Goal: Transaction & Acquisition: Purchase product/service

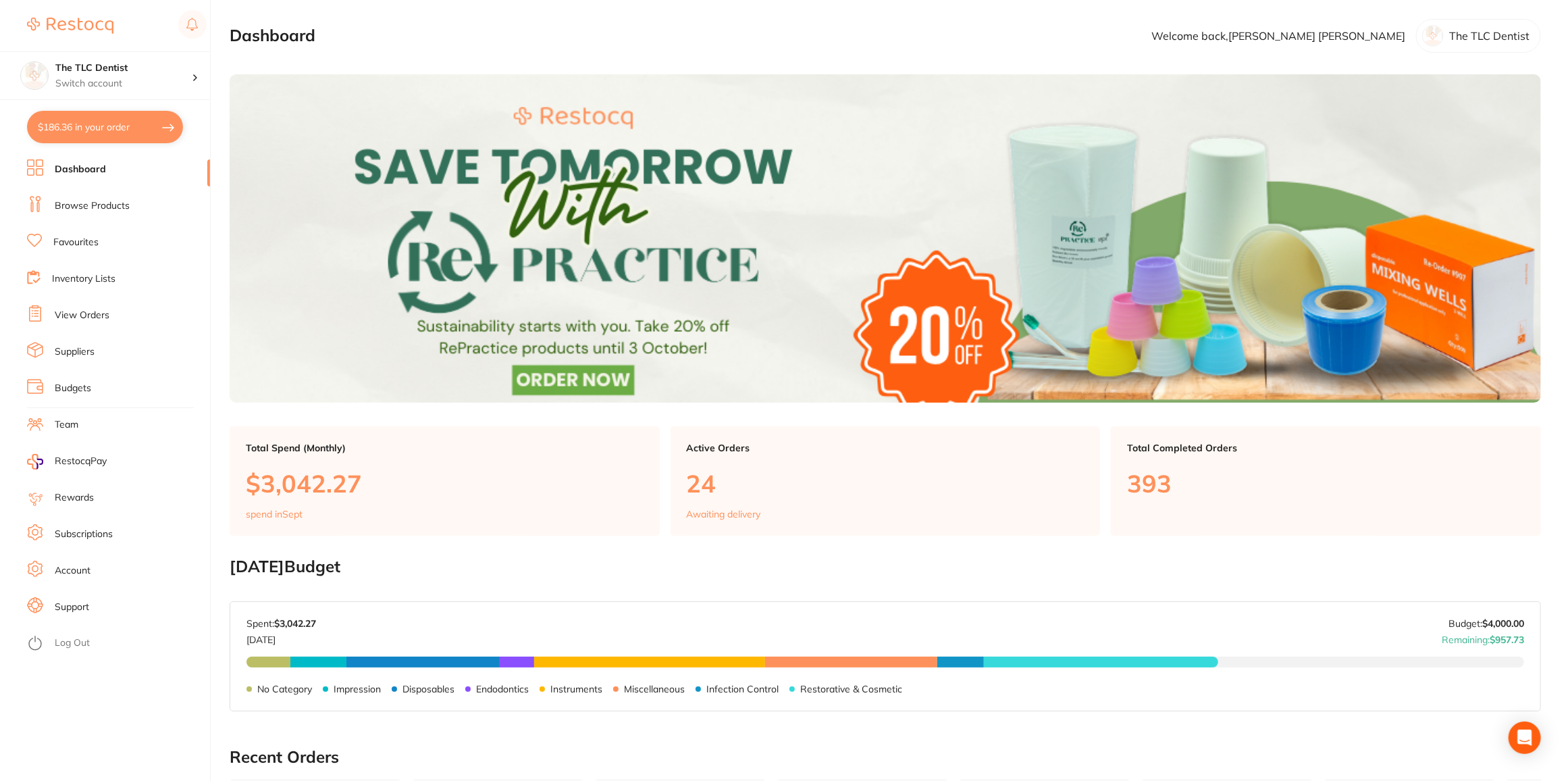
click at [92, 312] on link "View Orders" at bounding box center [82, 316] width 55 height 14
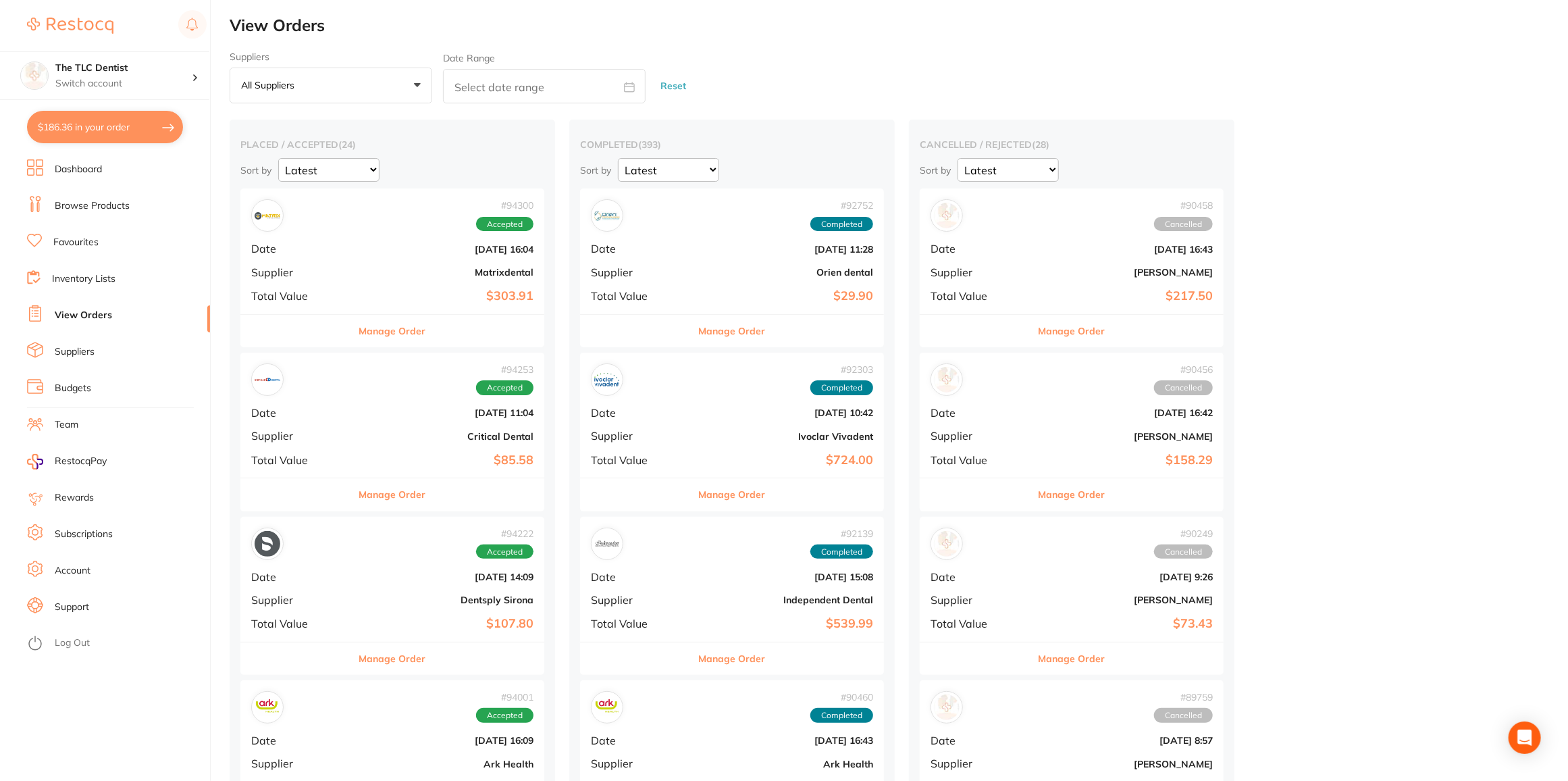
click at [332, 261] on div "# 94300 Accepted Date [DATE] 16:04 Supplier Matrixdental Total Value $303.91" at bounding box center [392, 250] width 304 height 125
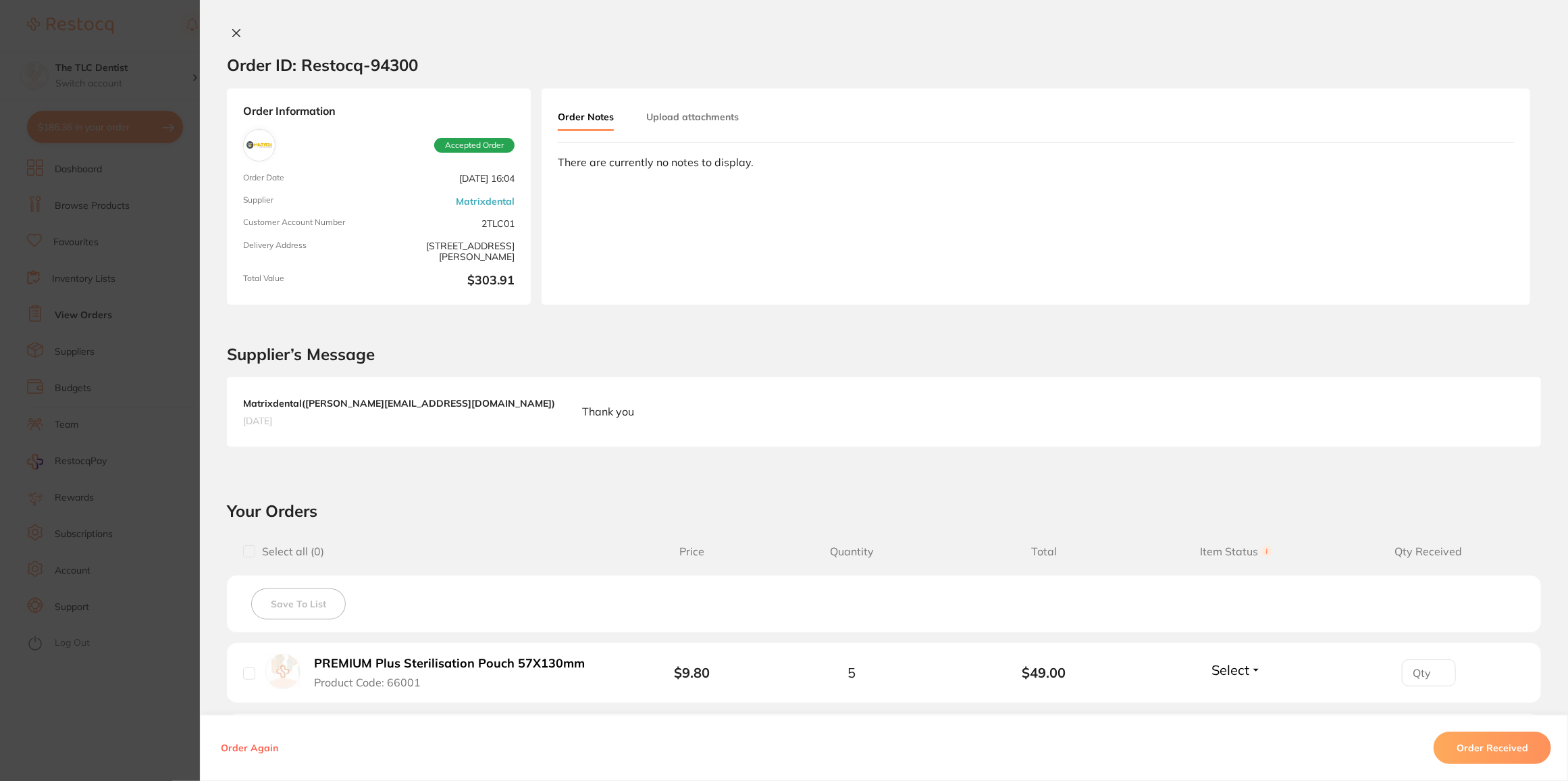
drag, startPoint x: 231, startPoint y: 31, endPoint x: 240, endPoint y: 37, distance: 10.8
click at [232, 31] on icon at bounding box center [236, 33] width 10 height 10
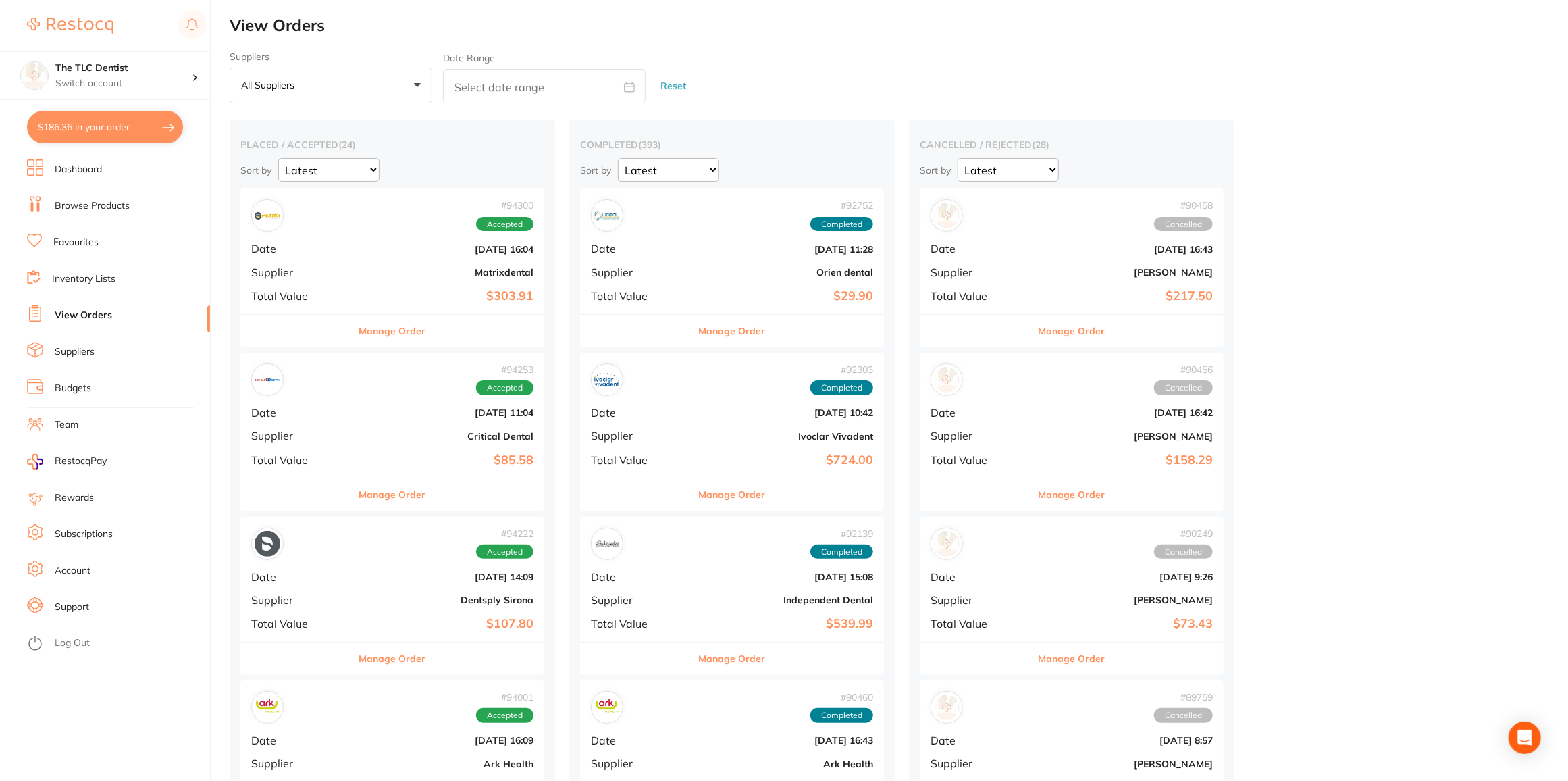
click at [325, 424] on div "# 94253 Accepted Date [DATE] 11:04 Supplier Critical Dental Total Value $85.58" at bounding box center [392, 415] width 304 height 125
click at [325, 424] on section at bounding box center [784, 390] width 1568 height 781
click at [371, 498] on button "Manage Order" at bounding box center [392, 494] width 67 height 32
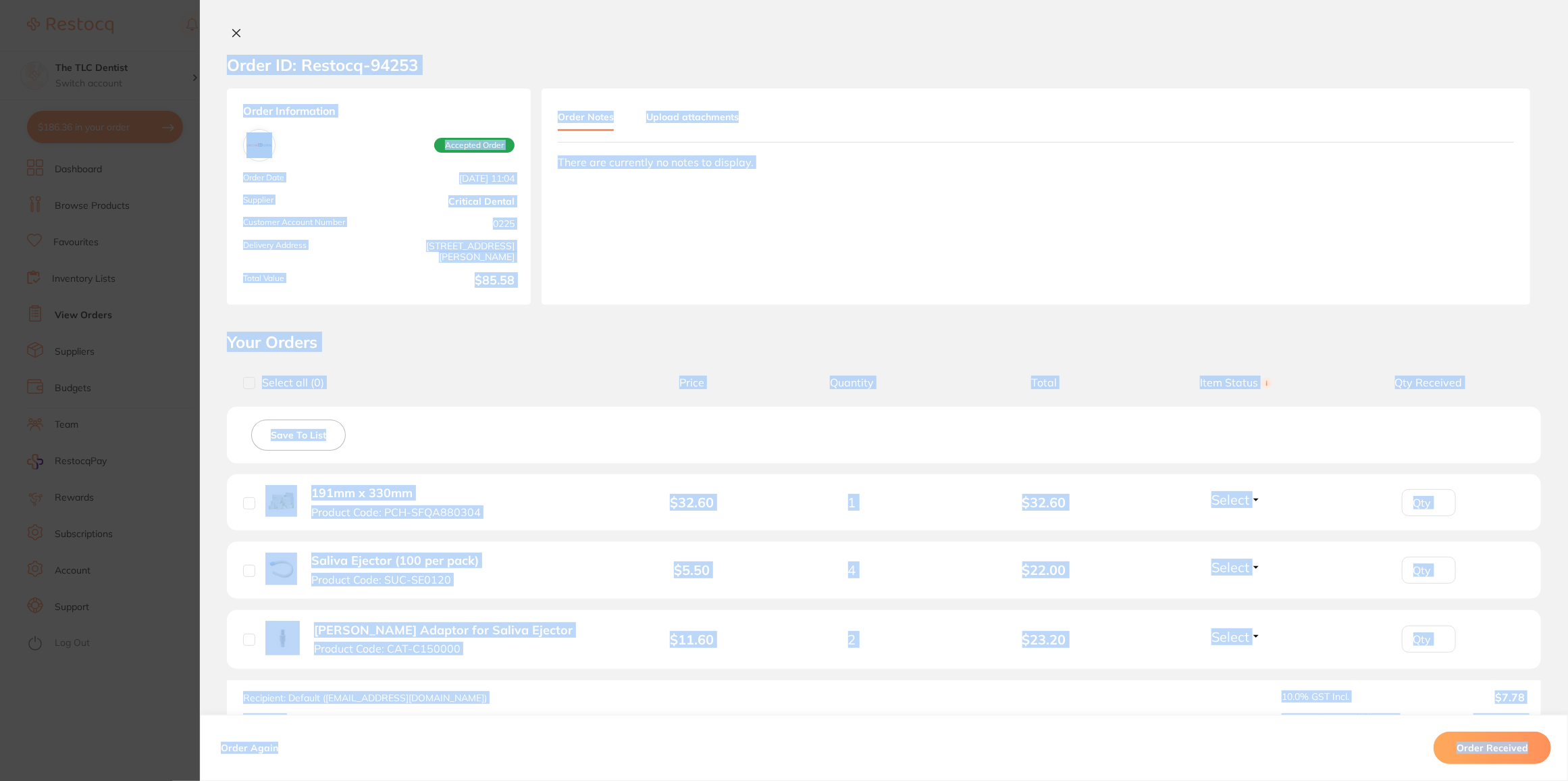
click at [236, 37] on icon at bounding box center [236, 33] width 8 height 8
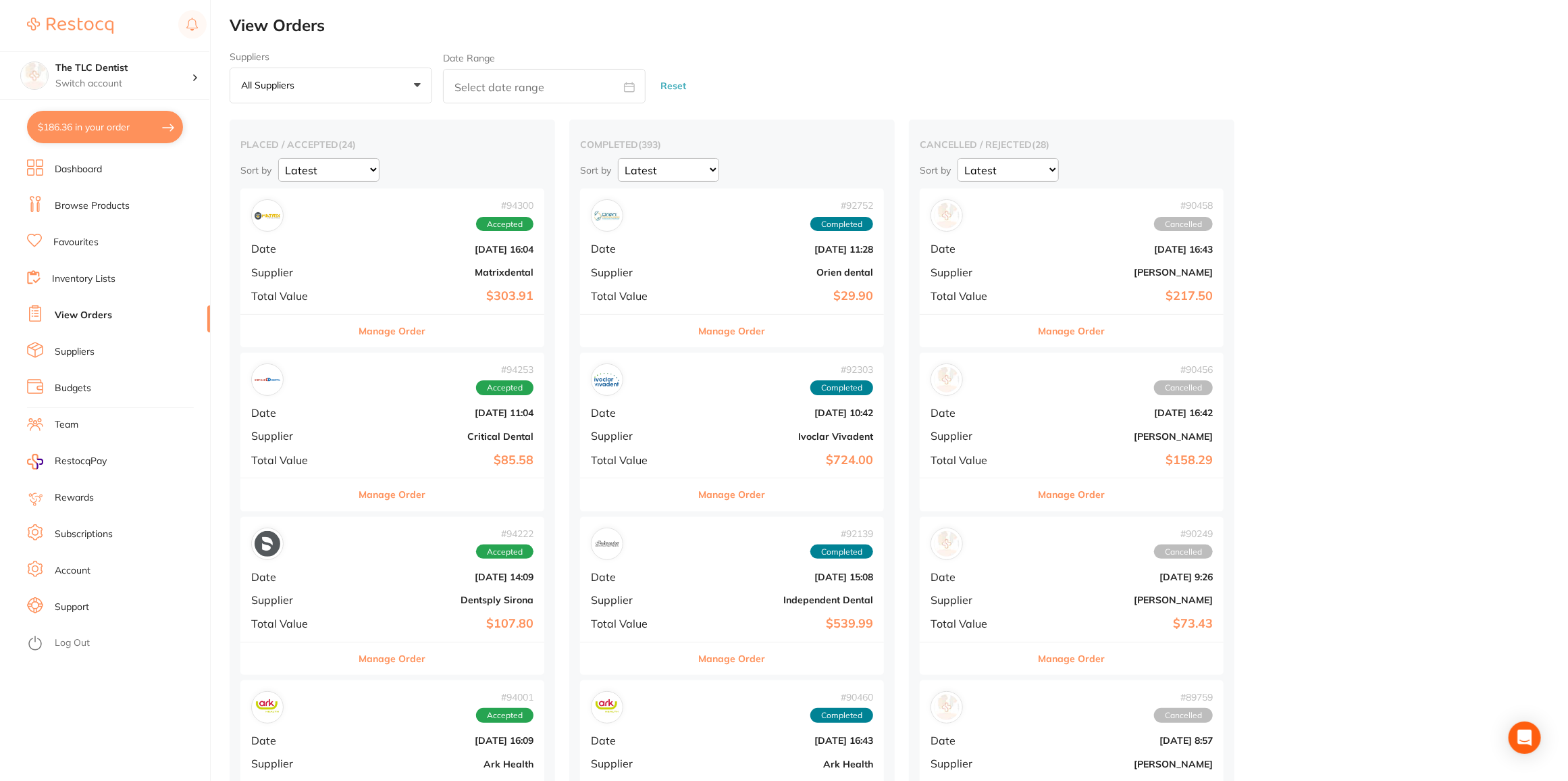
click at [354, 426] on div "# 94253 Accepted Date [DATE] 11:04 Supplier Critical Dental Total Value $85.58" at bounding box center [392, 415] width 304 height 125
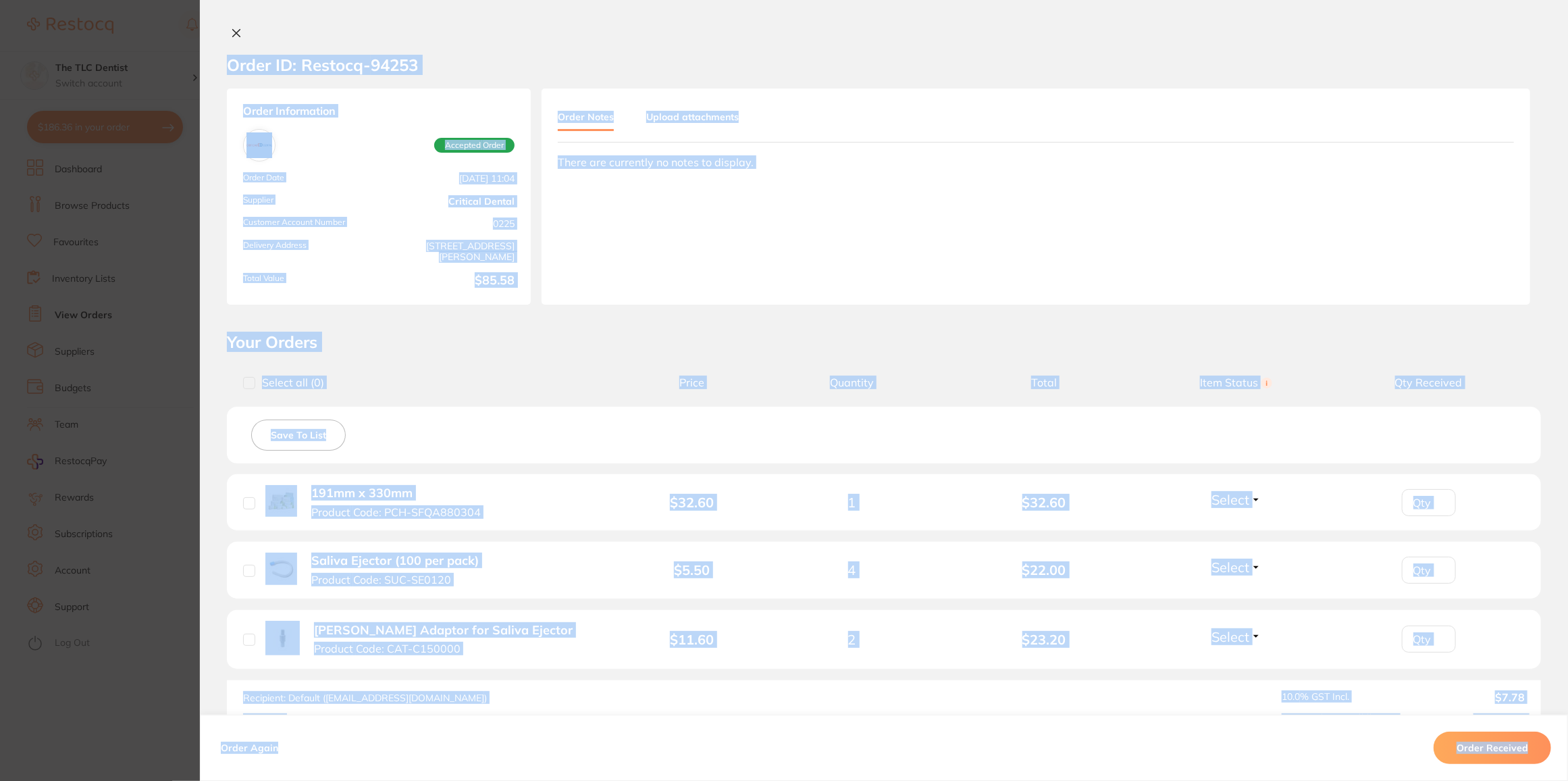
click at [233, 33] on icon at bounding box center [236, 33] width 8 height 8
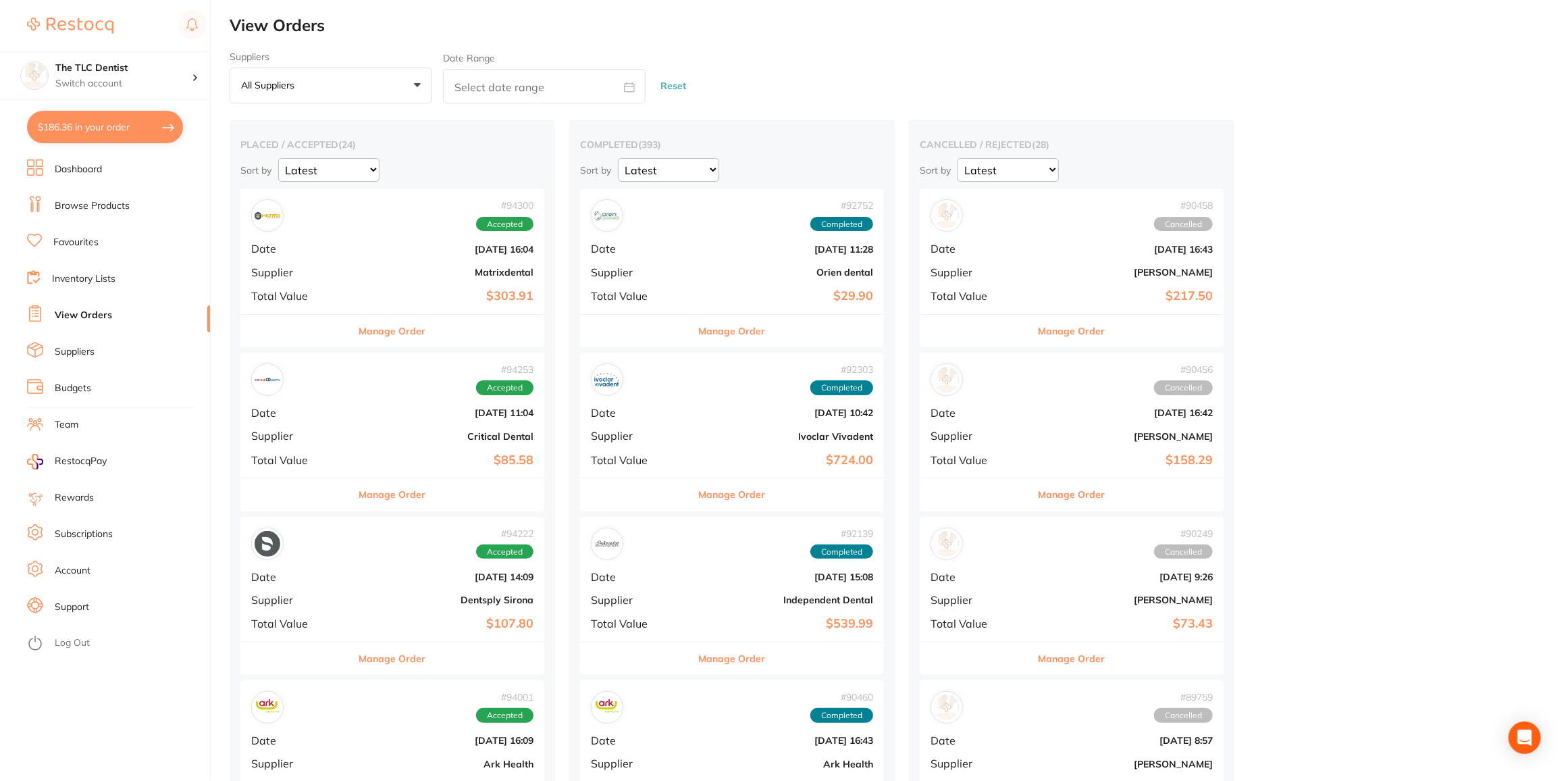
click at [381, 585] on div "# 94222 Accepted Date [DATE] 14:09 Supplier Dentsply Sirona Total Value $107.80" at bounding box center [392, 579] width 304 height 125
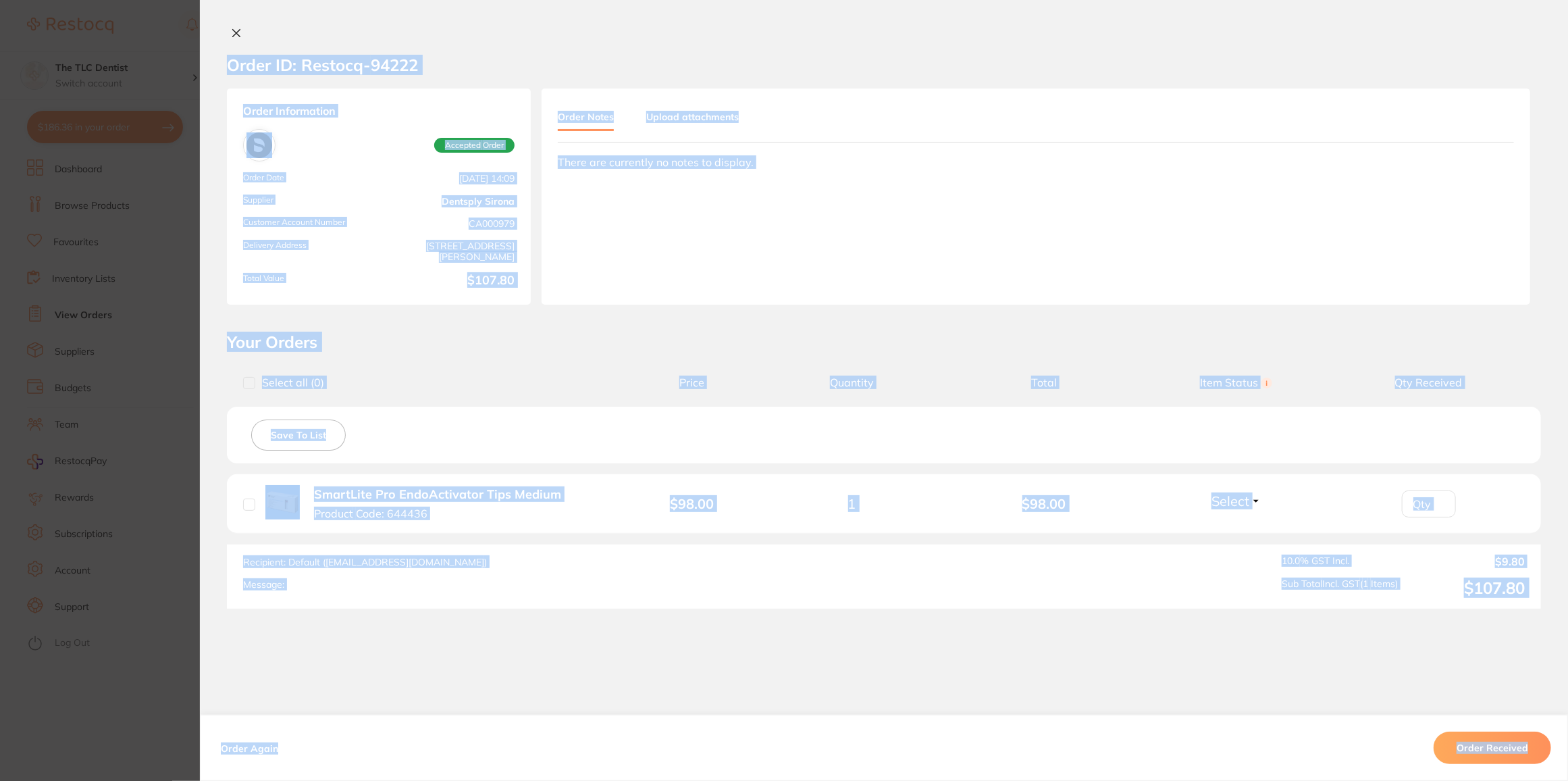
click at [234, 32] on icon at bounding box center [236, 33] width 10 height 10
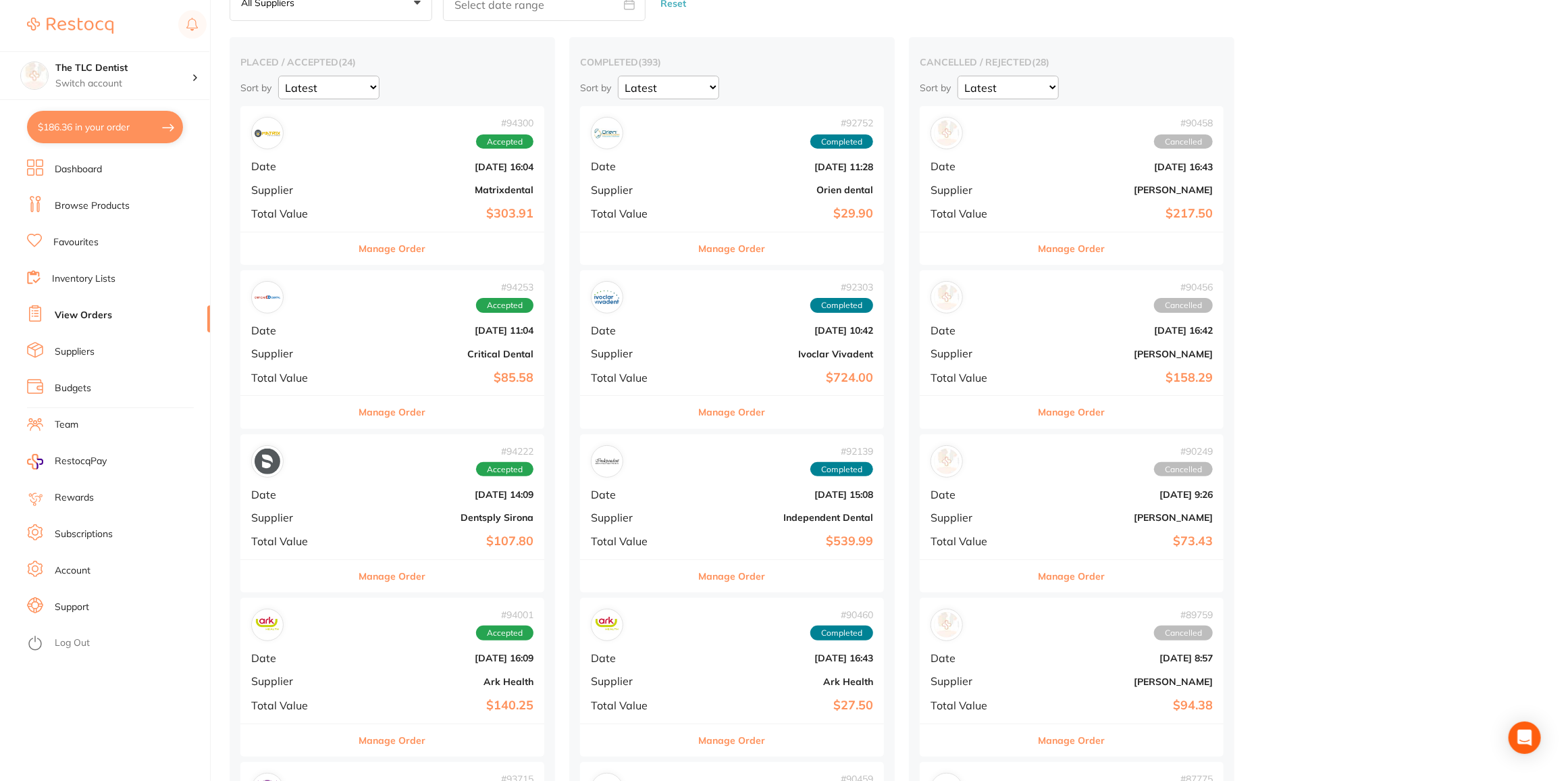
scroll to position [122, 0]
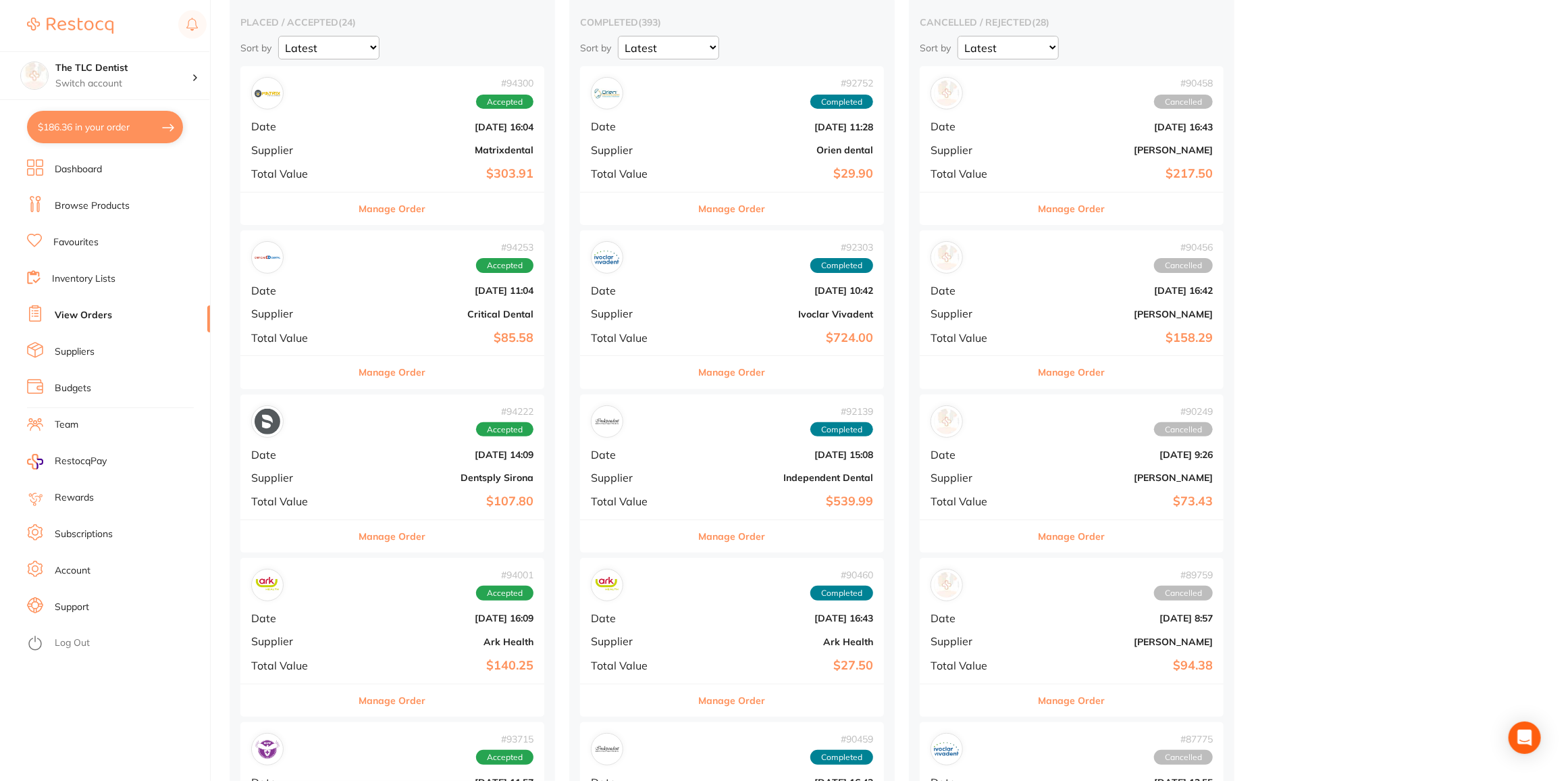
click at [383, 628] on div "# 94001 Accepted Date [DATE] 16:09 Supplier Ark Health Total Value $140.25" at bounding box center [392, 620] width 304 height 125
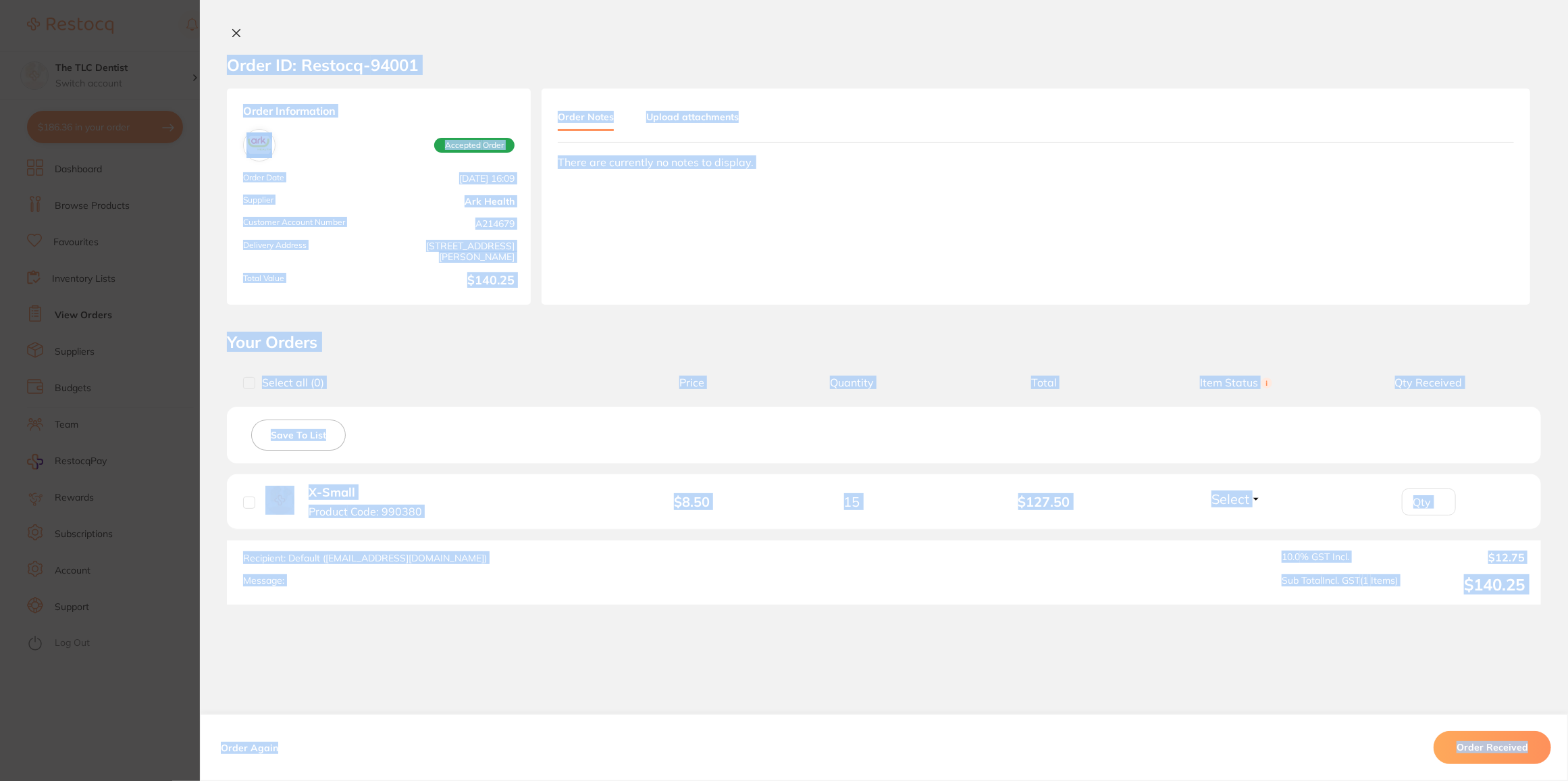
click at [231, 35] on icon at bounding box center [236, 33] width 10 height 10
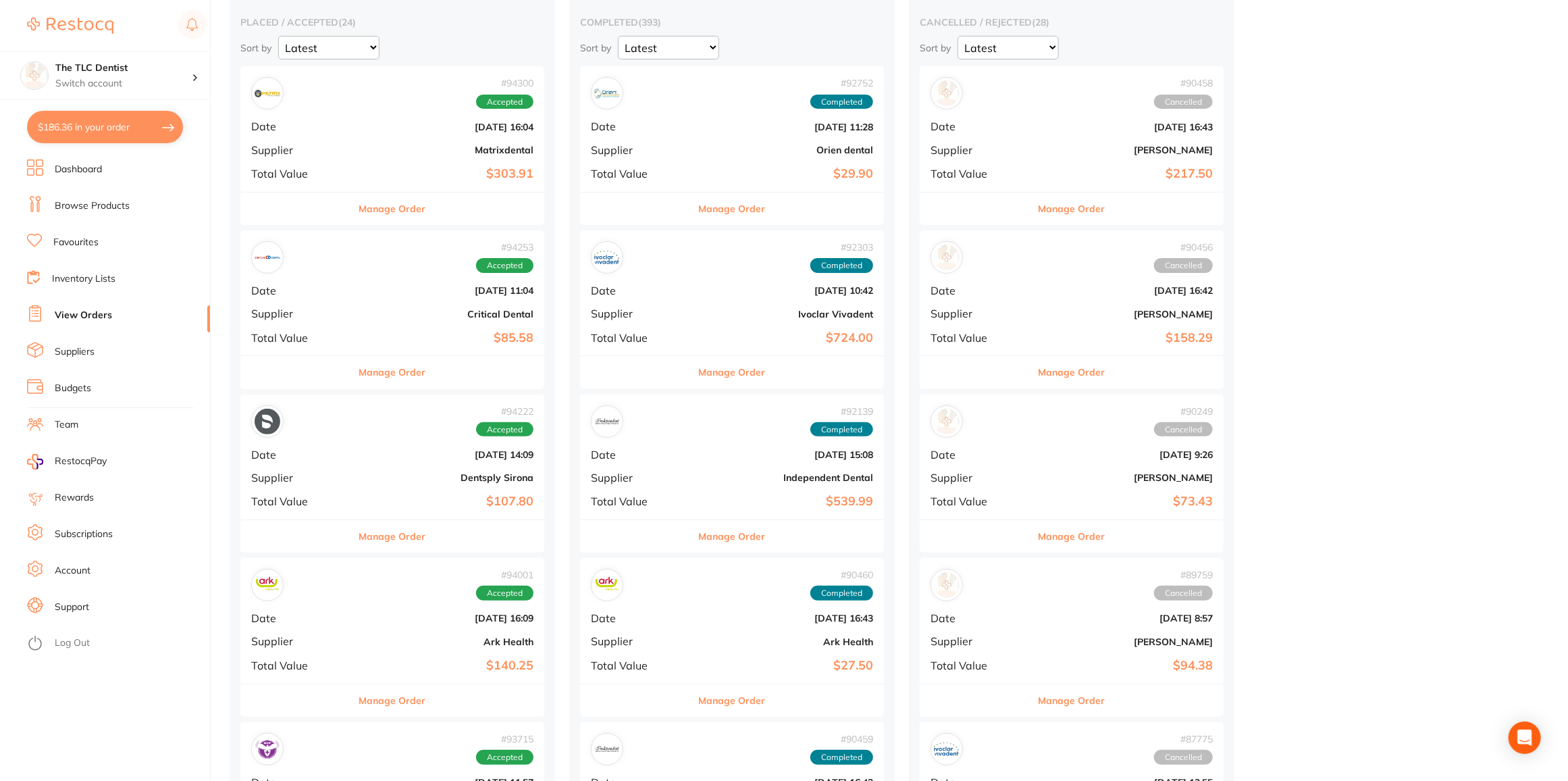
drag, startPoint x: 664, startPoint y: 185, endPoint x: 652, endPoint y: 182, distance: 12.4
click at [663, 185] on div "# 92752 Completed Date [DATE] 11:28 Supplier Orien dental Total Value $29.90" at bounding box center [732, 128] width 304 height 125
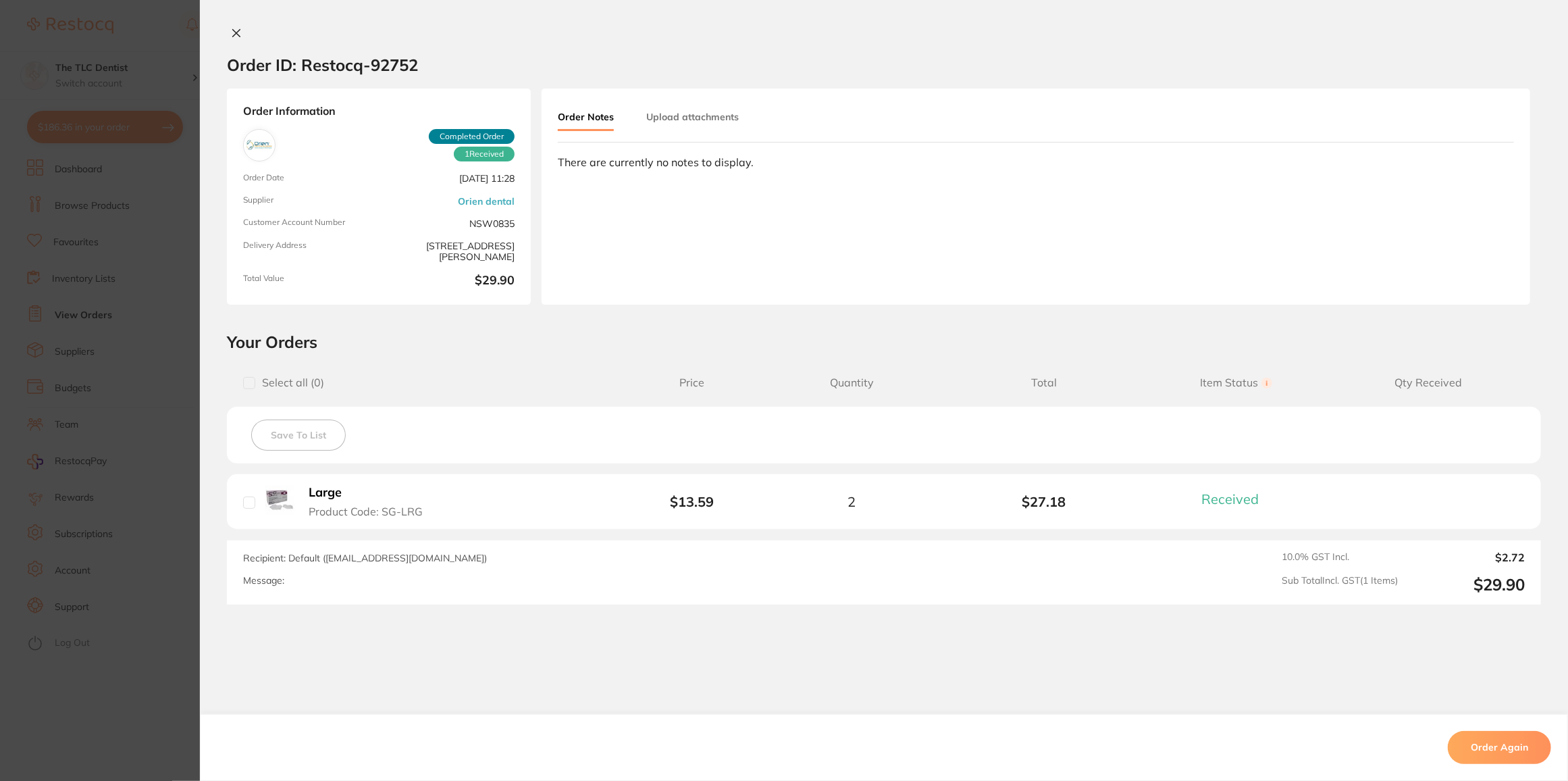
click at [230, 25] on div "Order ID: Restocq- 92752 Order Information 1 Received Completed Order Order Dat…" at bounding box center [884, 390] width 1369 height 781
click at [234, 34] on icon at bounding box center [236, 33] width 8 height 8
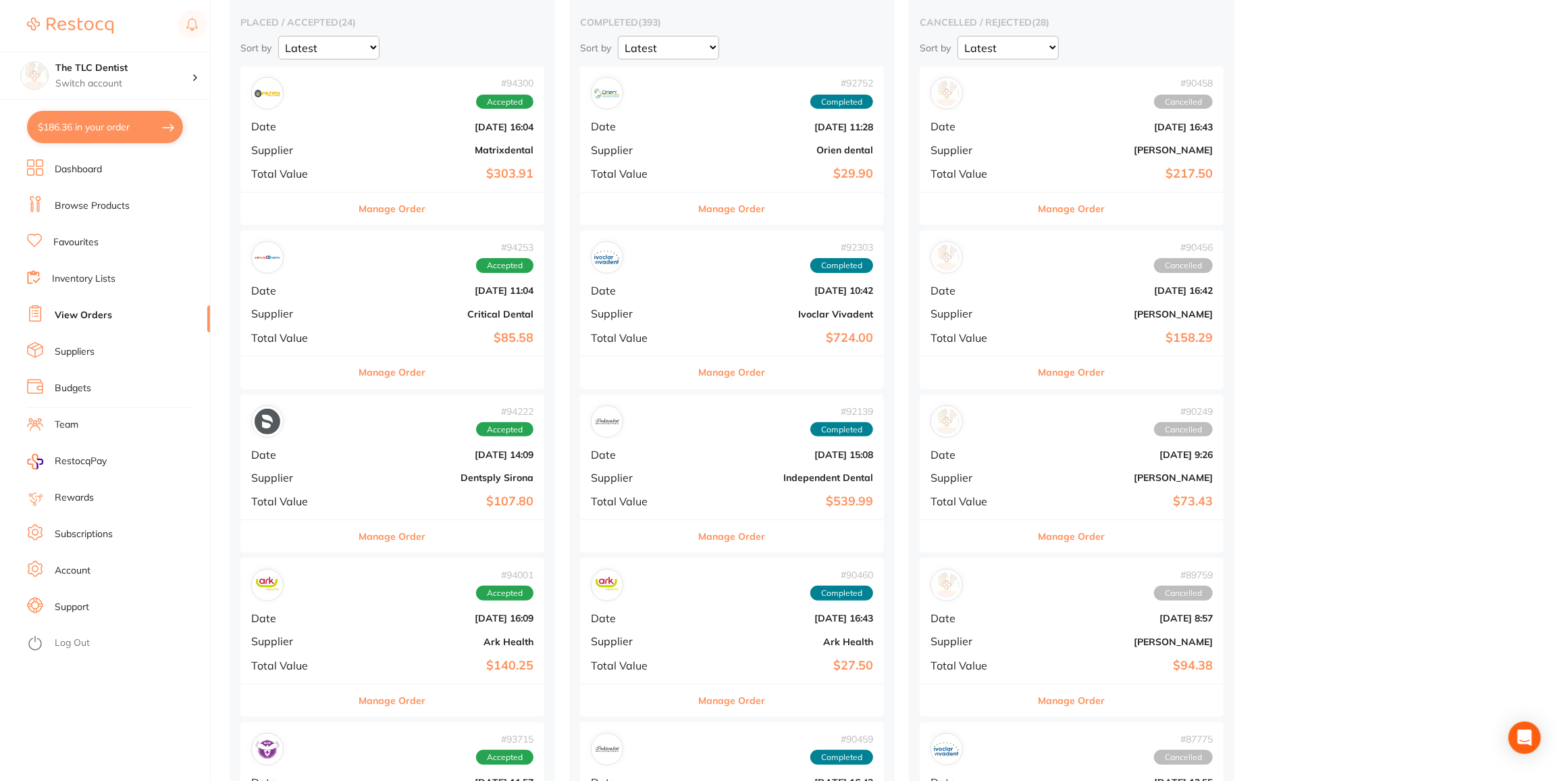
click at [676, 323] on div "# 92303 Completed Date [DATE] 10:42 Supplier Ivoclar Vivadent Total Value $724.…" at bounding box center [732, 292] width 304 height 125
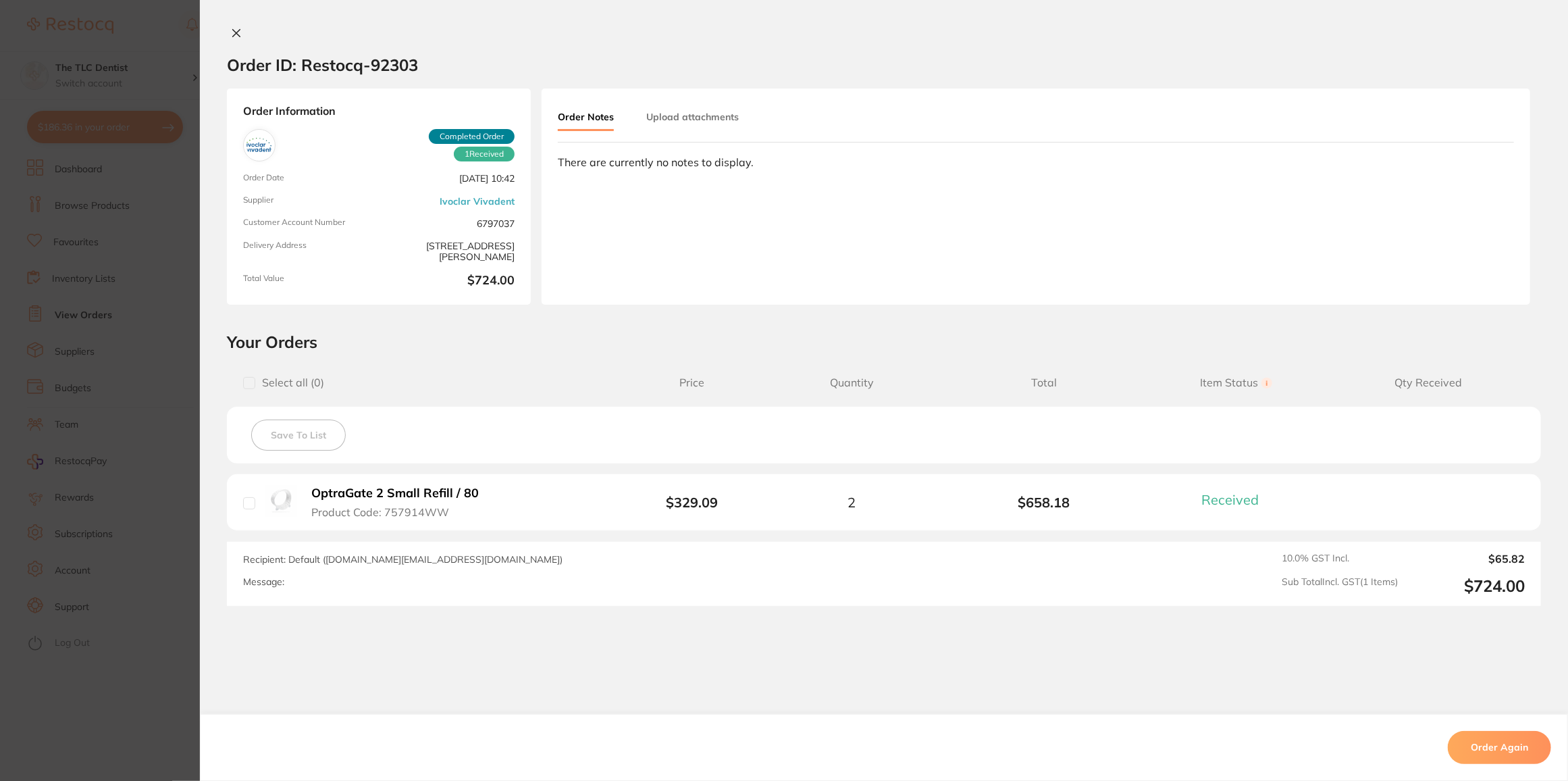
click at [233, 39] on button at bounding box center [237, 34] width 19 height 14
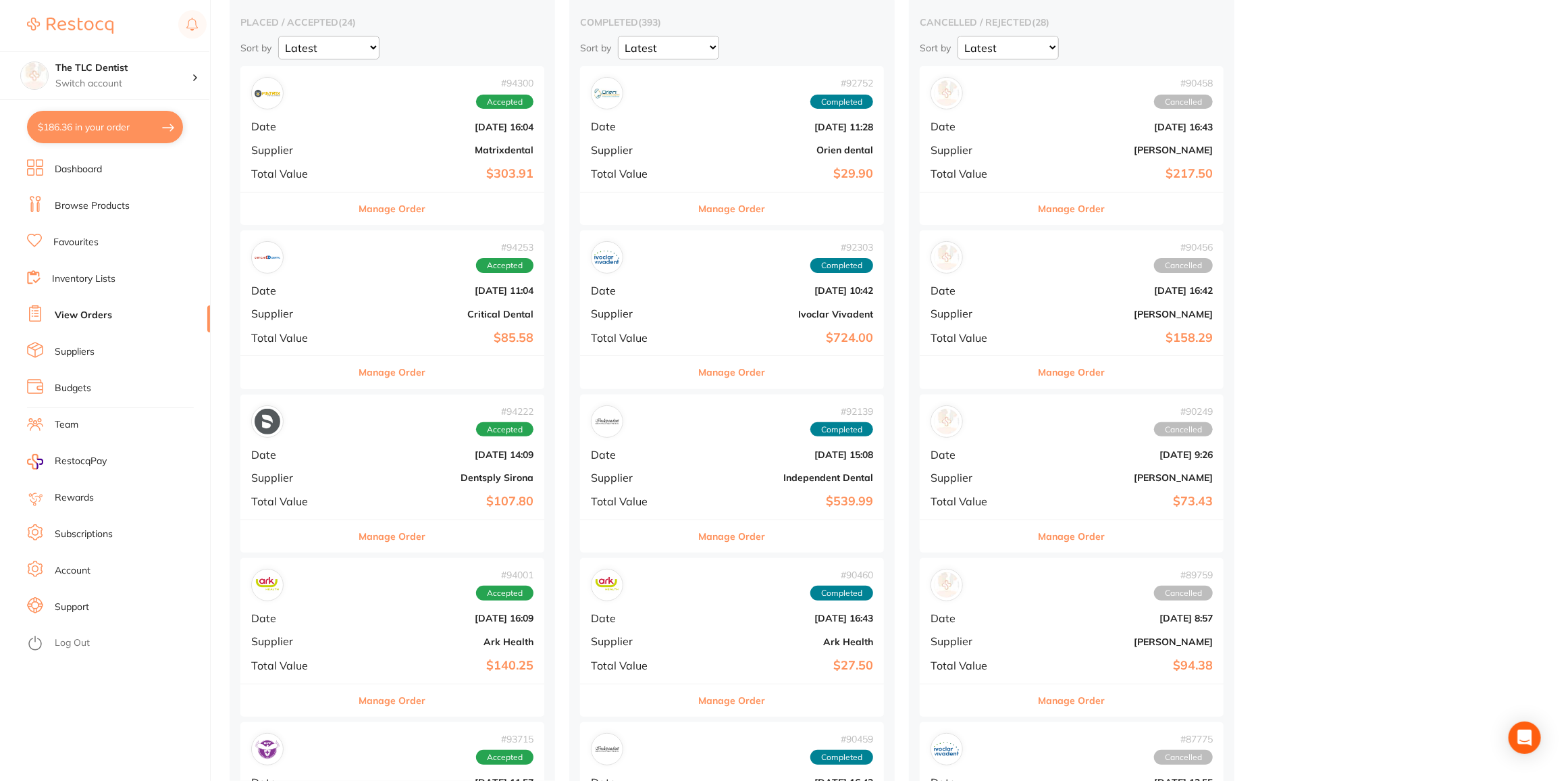
click at [91, 245] on link "Favourites" at bounding box center [76, 243] width 45 height 14
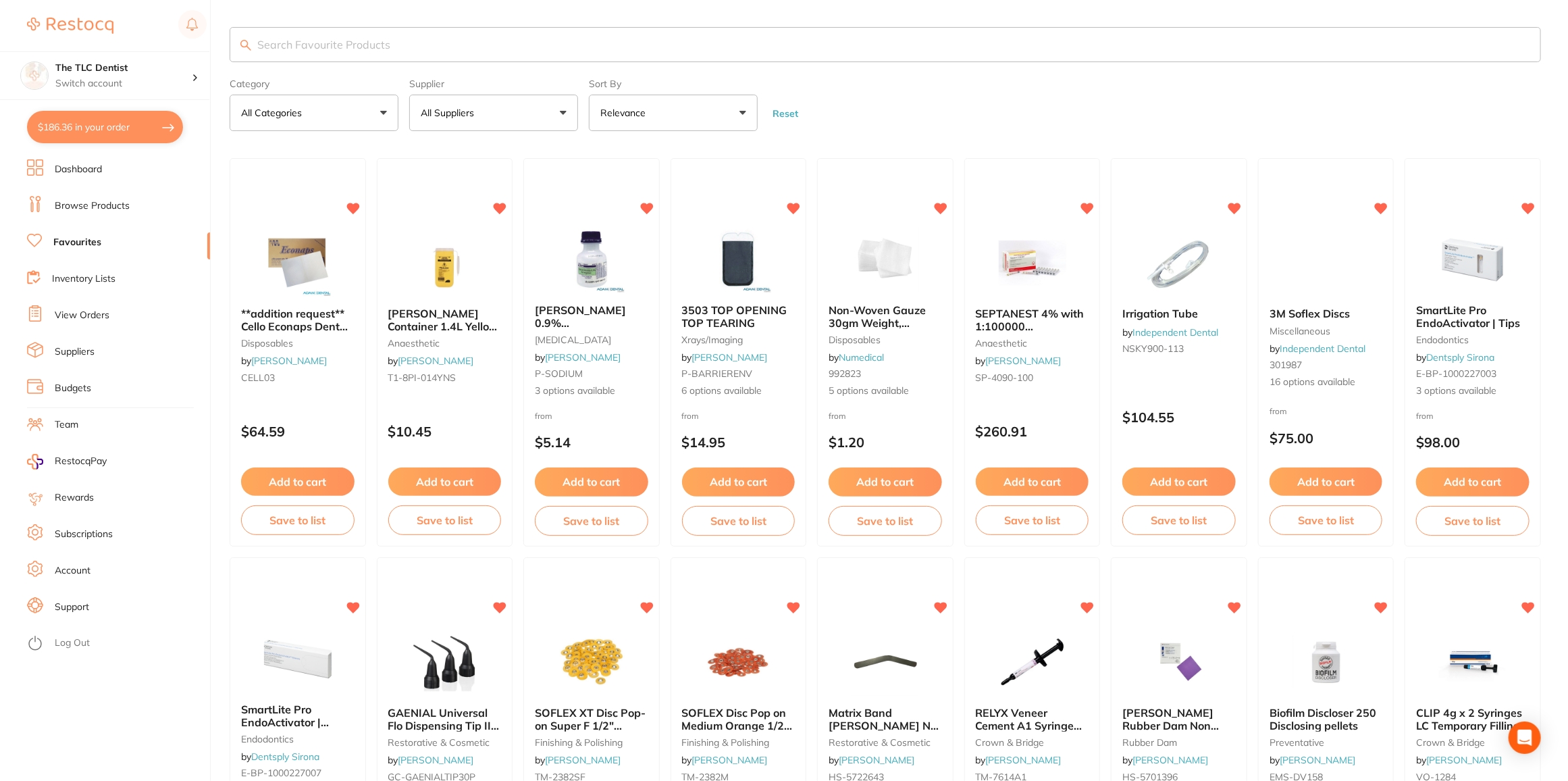
click at [306, 46] on input "search" at bounding box center [886, 44] width 1312 height 35
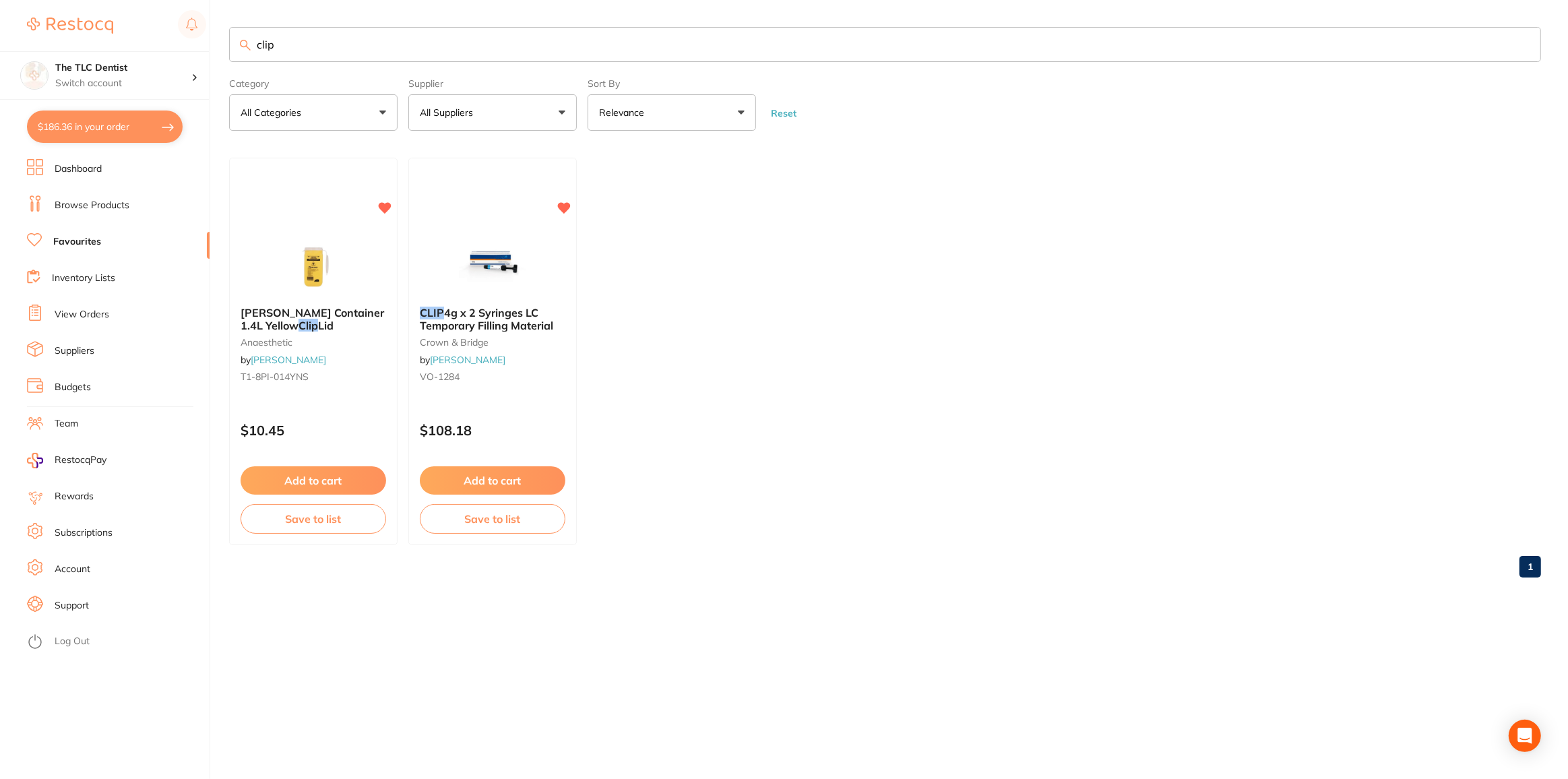
type input "clip"
click at [488, 479] on button "Add to cart" at bounding box center [492, 481] width 147 height 29
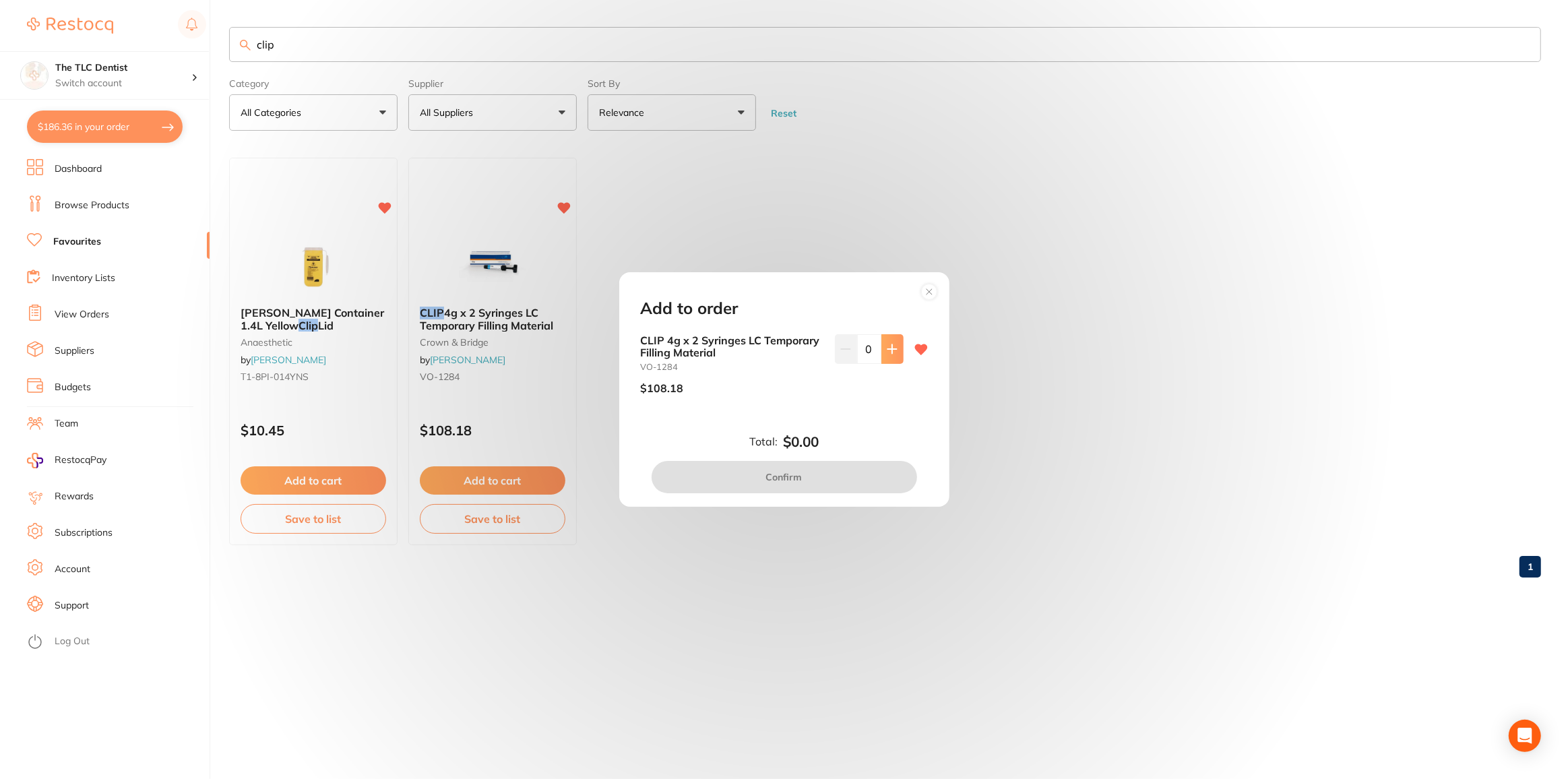
click at [889, 349] on icon at bounding box center [892, 349] width 9 height 9
type input "2"
click at [795, 477] on button "Confirm" at bounding box center [784, 476] width 265 height 32
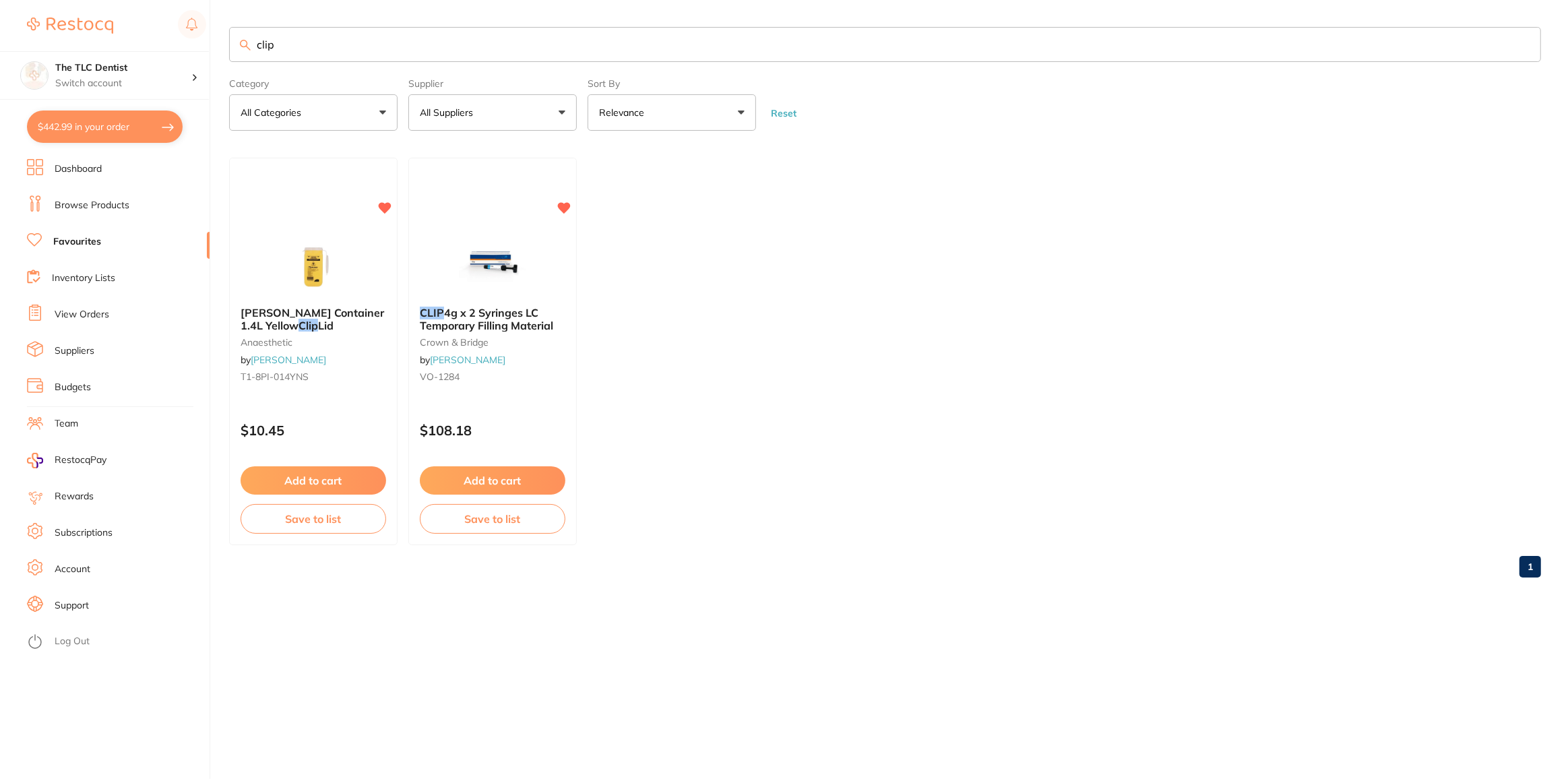
click at [105, 100] on section "The TLC Dentist Switch account The TLC Dentist $442.99 in your order Dashboard …" at bounding box center [105, 390] width 210 height 779
click at [103, 122] on button "$442.99 in your order" at bounding box center [104, 126] width 156 height 32
checkbox input "true"
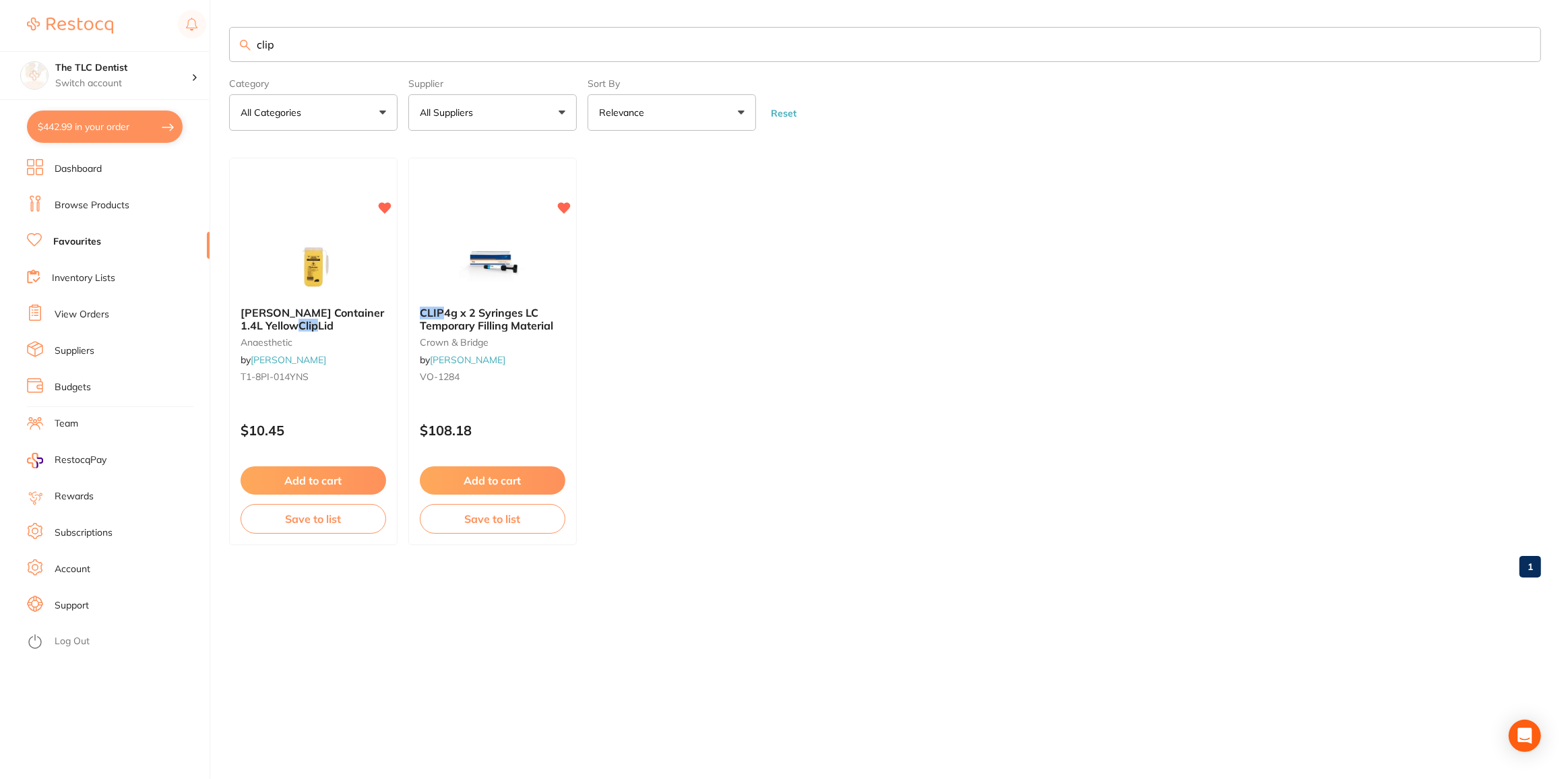
checkbox input "true"
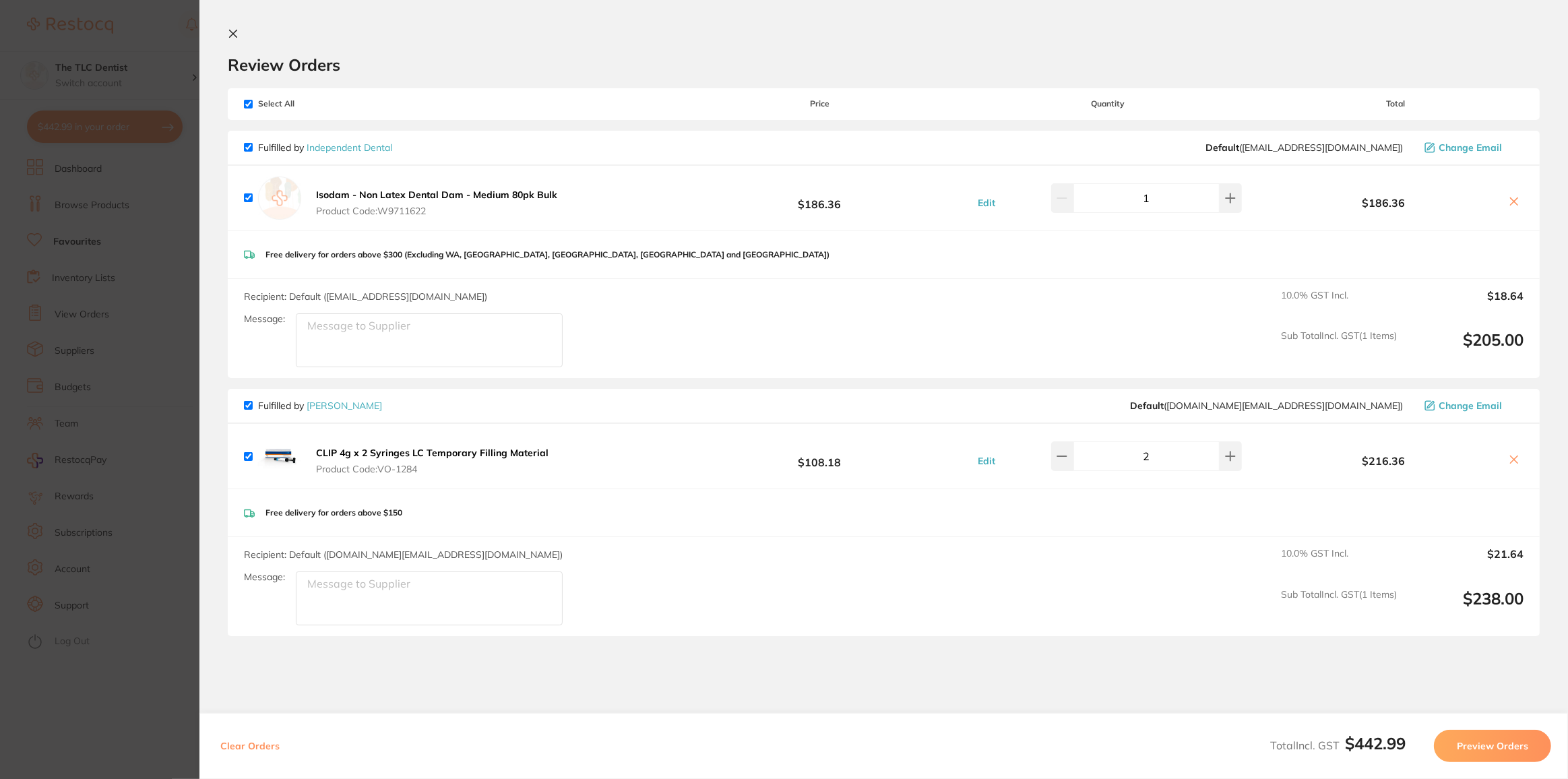
click at [1486, 749] on button "Preview Orders" at bounding box center [1492, 746] width 117 height 32
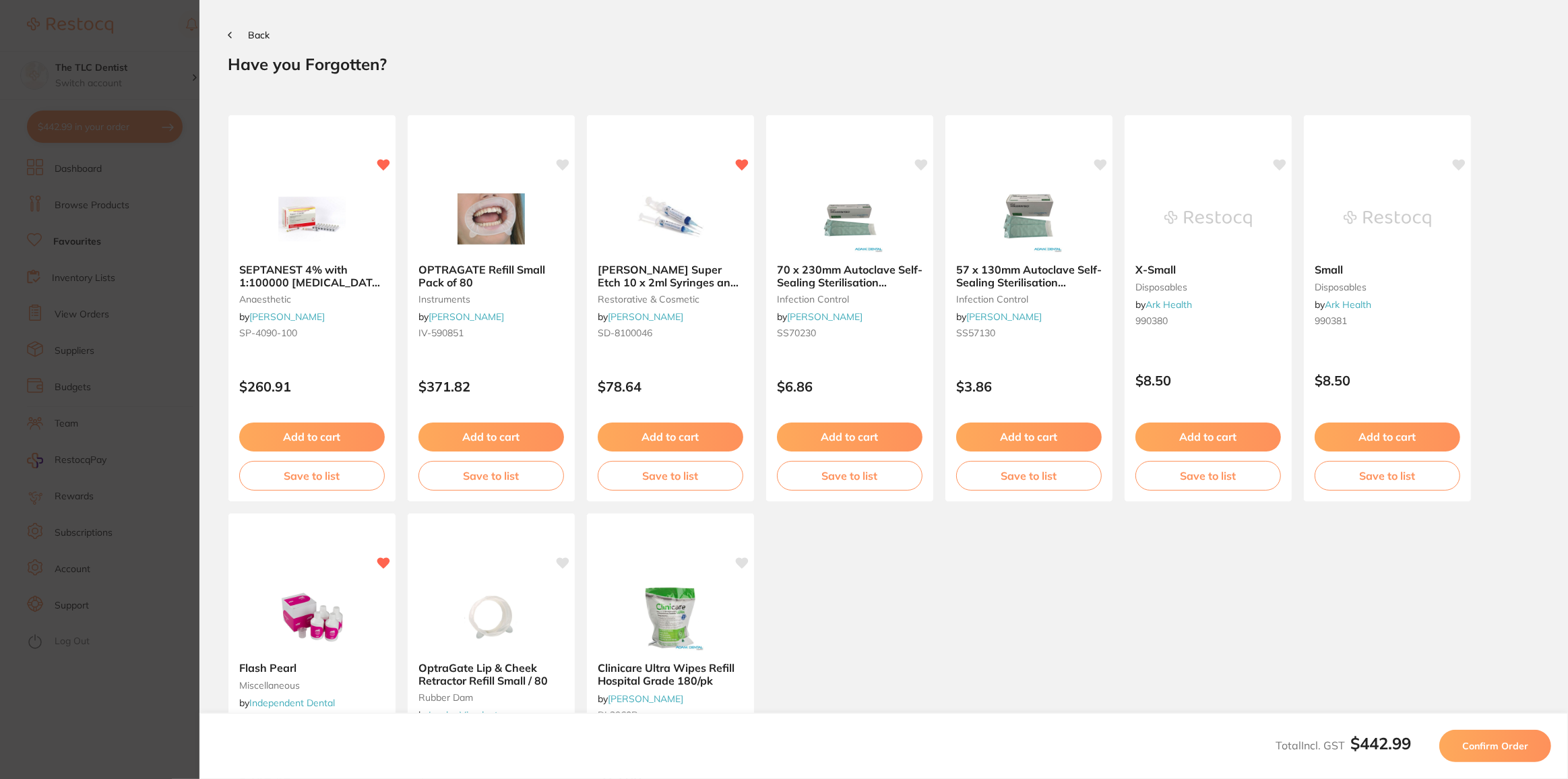
click at [1495, 742] on span "Confirm Order" at bounding box center [1495, 746] width 66 height 12
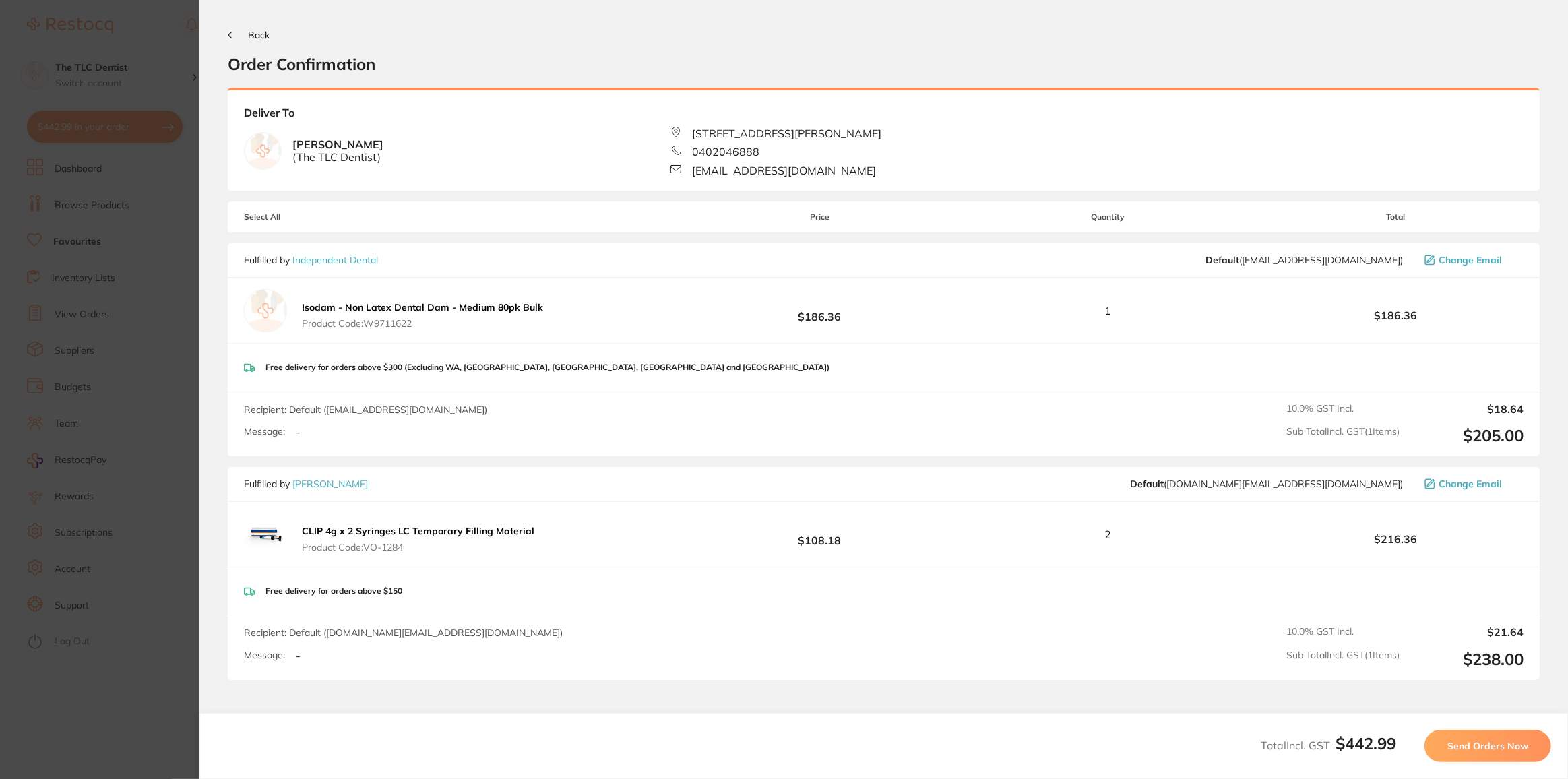
click at [1495, 742] on span "Send Orders Now" at bounding box center [1487, 746] width 81 height 12
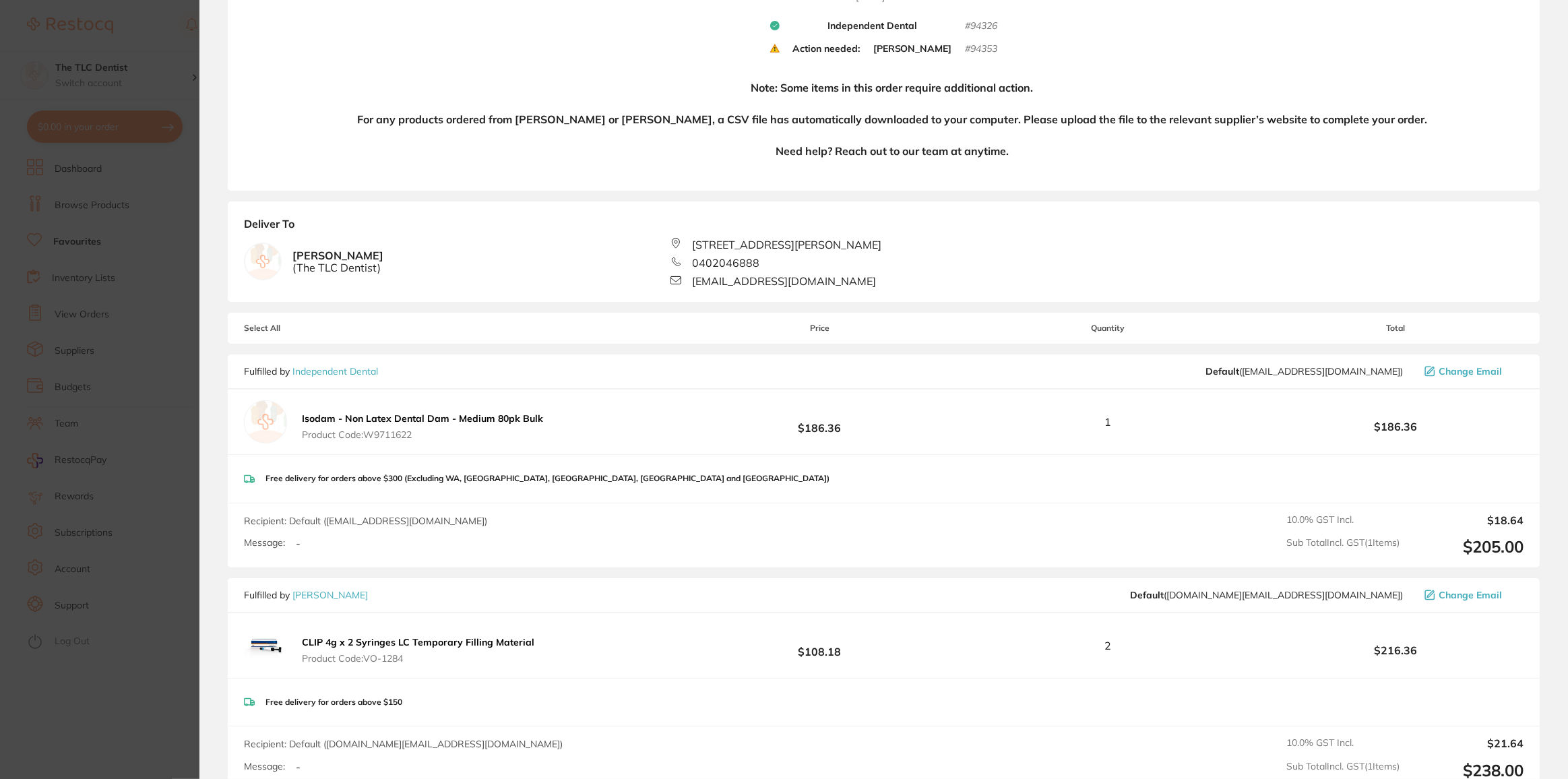
scroll to position [183, 0]
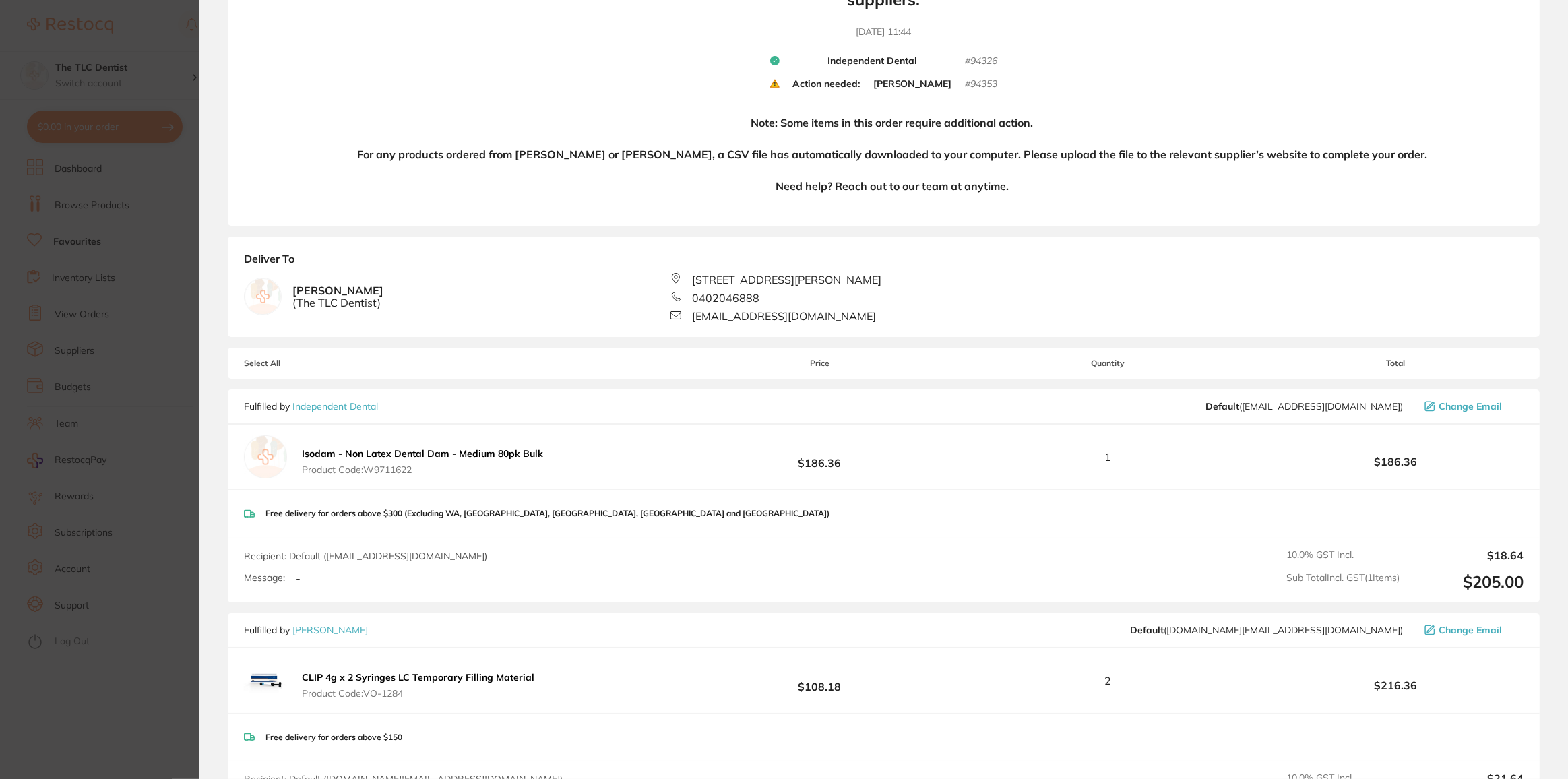
drag, startPoint x: 1181, startPoint y: 78, endPoint x: 1272, endPoint y: 15, distance: 110.7
click at [1183, 77] on div "Your orders are being processed and we will notify you once we have placed the …" at bounding box center [884, 52] width 1312 height 347
